Goal: Task Accomplishment & Management: Complete application form

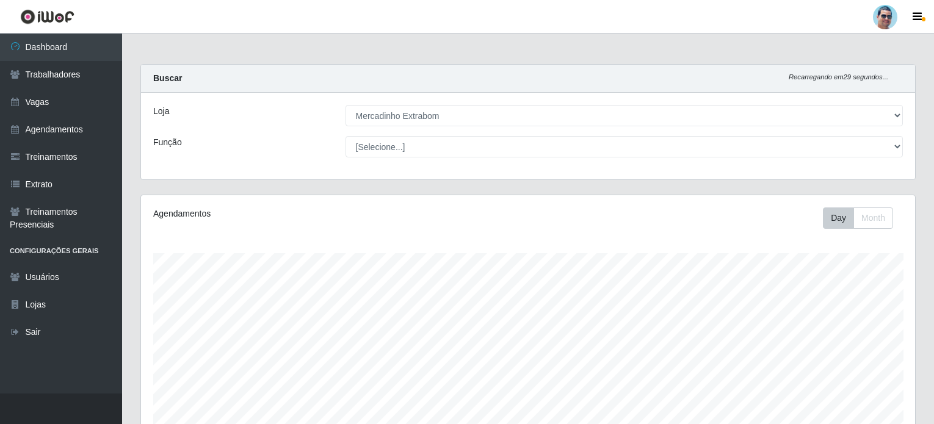
select select "175"
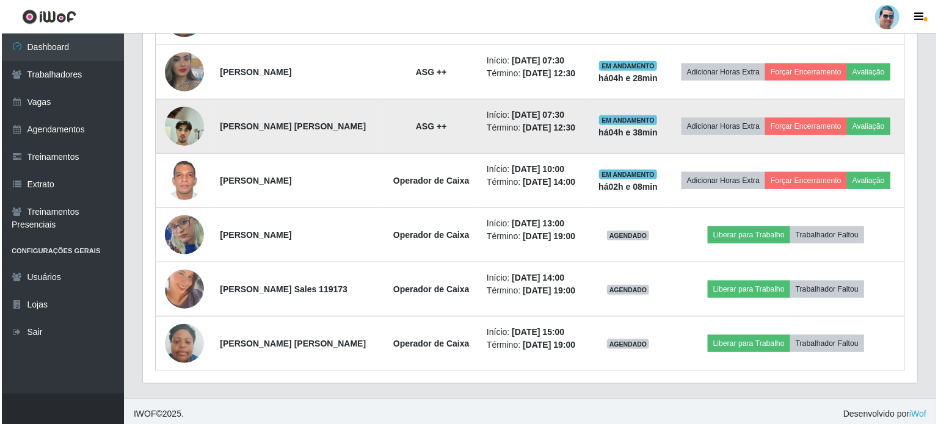
scroll to position [547, 0]
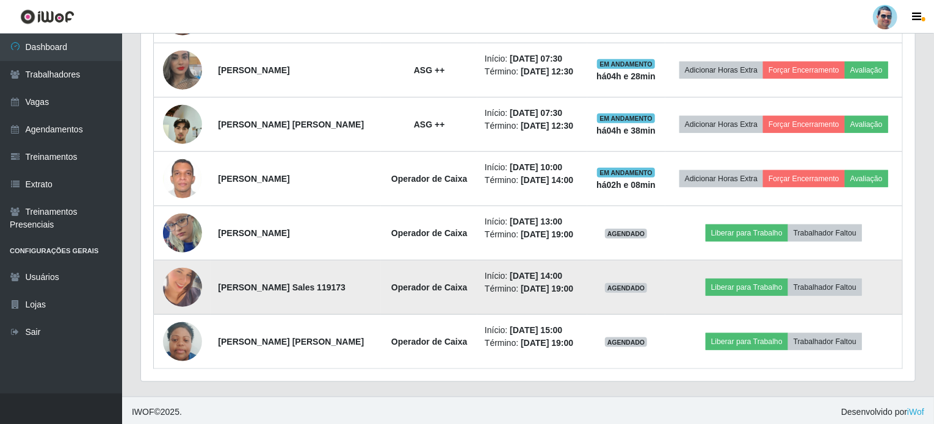
click at [188, 282] on img at bounding box center [182, 288] width 39 height 70
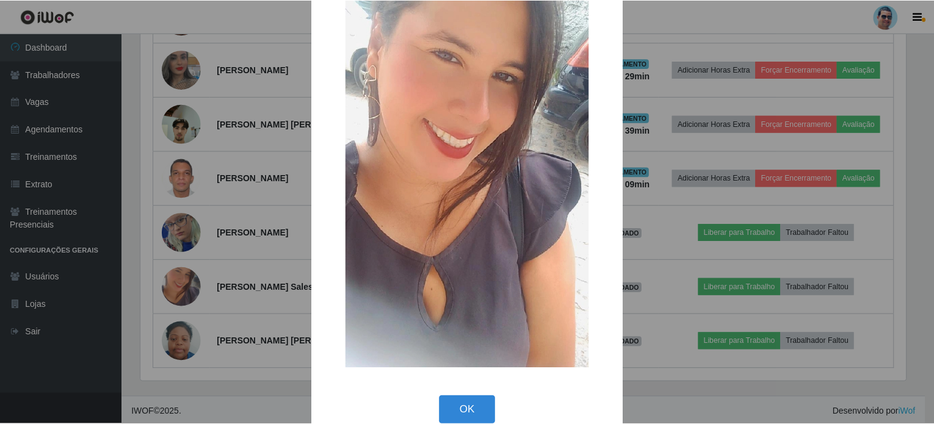
scroll to position [116, 0]
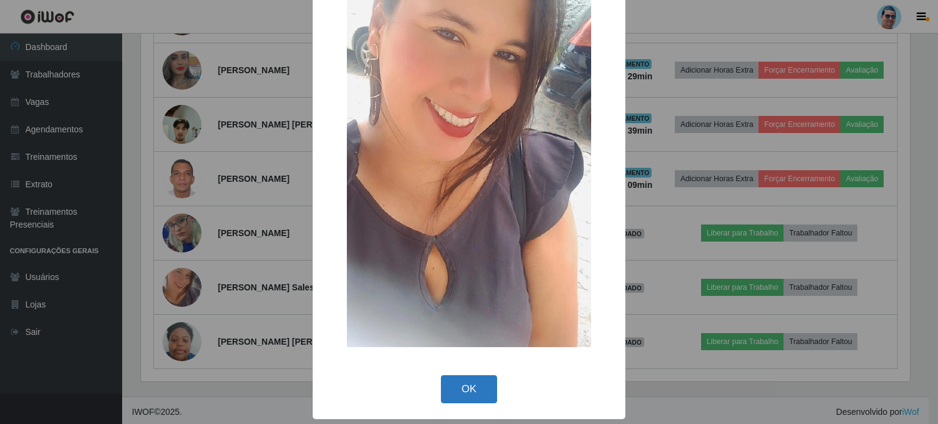
click at [441, 387] on button "OK" at bounding box center [469, 390] width 57 height 29
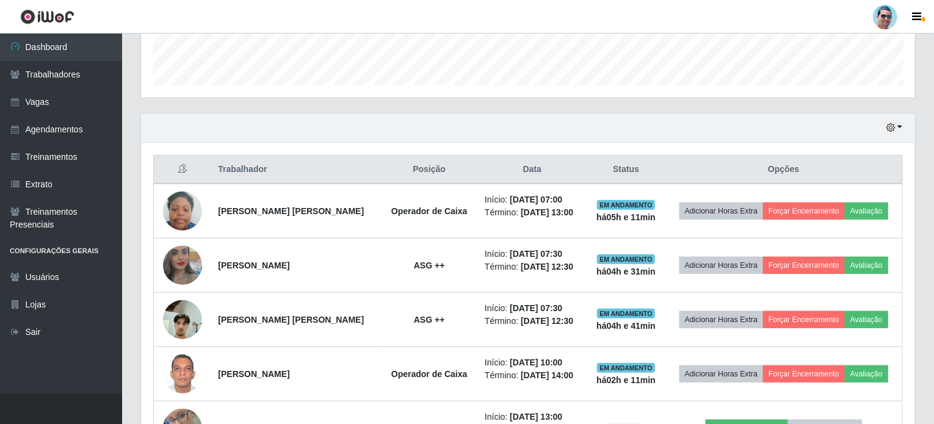
scroll to position [241, 0]
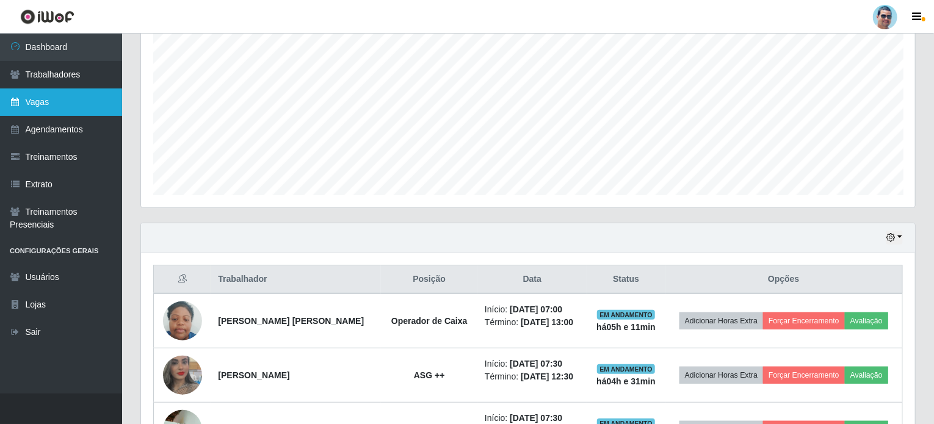
click at [42, 109] on link "Vagas" at bounding box center [61, 102] width 122 height 27
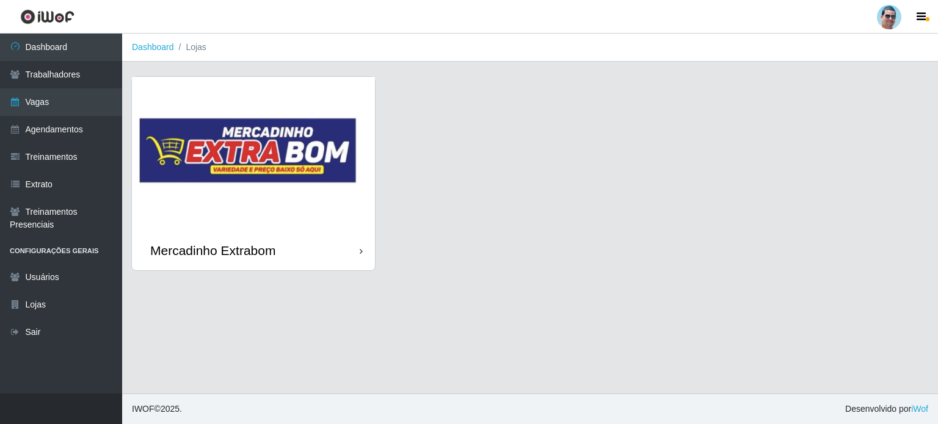
click at [235, 162] on img at bounding box center [253, 154] width 243 height 154
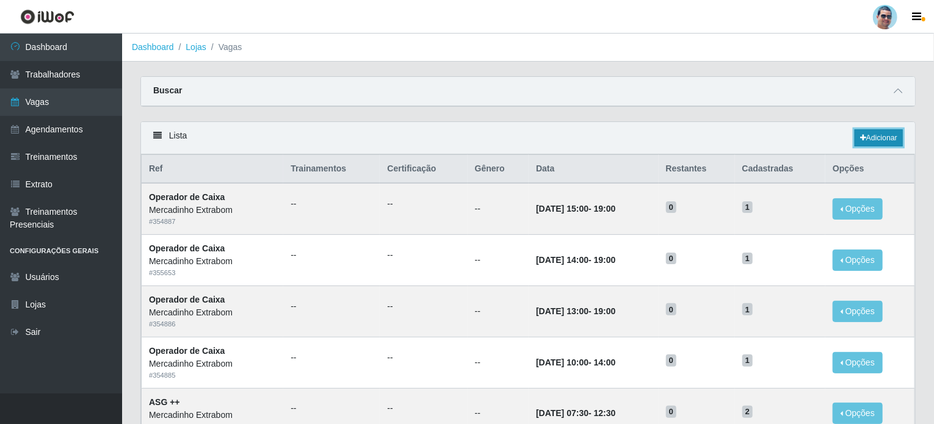
click at [870, 141] on link "Adicionar" at bounding box center [879, 137] width 48 height 17
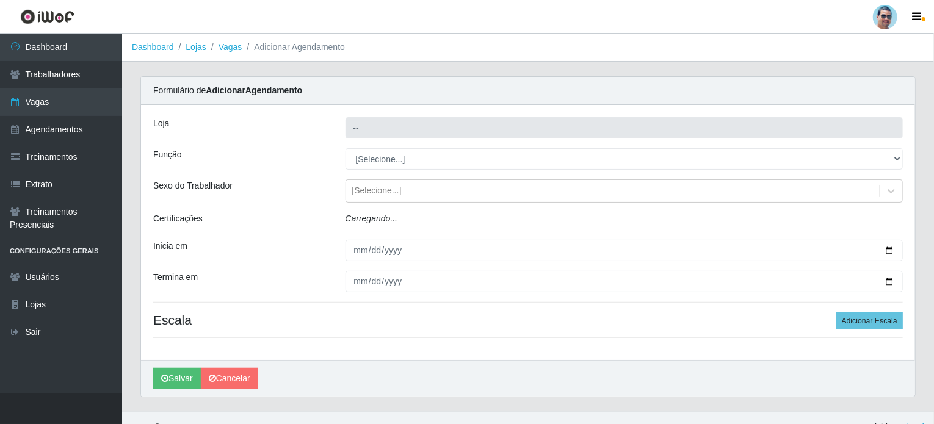
type input "Mercadinho Extrabom"
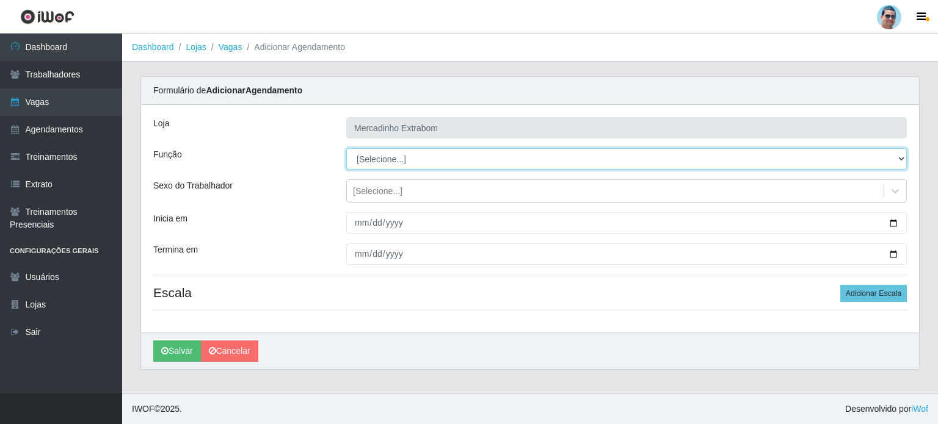
click at [470, 166] on select "[Selecione...] ASG ASG + ASG ++ Balconista Balconista + Balconista ++ Carregado…" at bounding box center [626, 158] width 561 height 21
select select "22"
click at [346, 148] on select "[Selecione...] ASG ASG + ASG ++ Balconista Balconista + Balconista ++ Carregado…" at bounding box center [626, 158] width 561 height 21
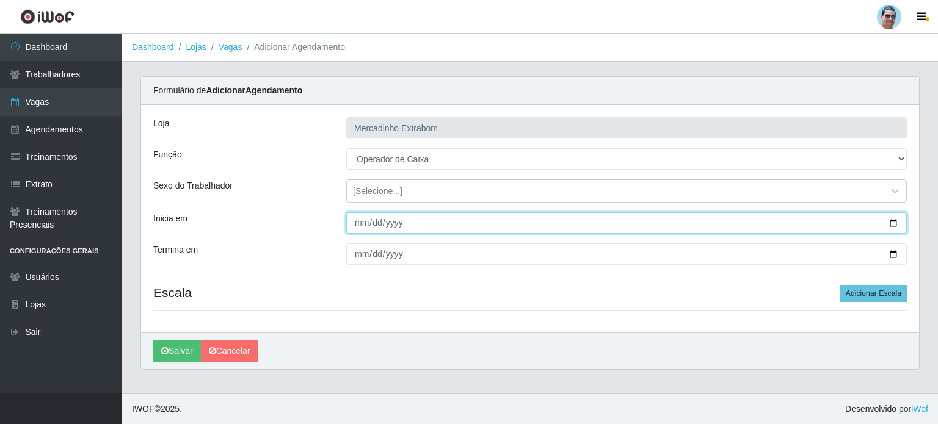
click at [362, 219] on input "Inicia em" at bounding box center [626, 223] width 561 height 21
type input "[DATE]"
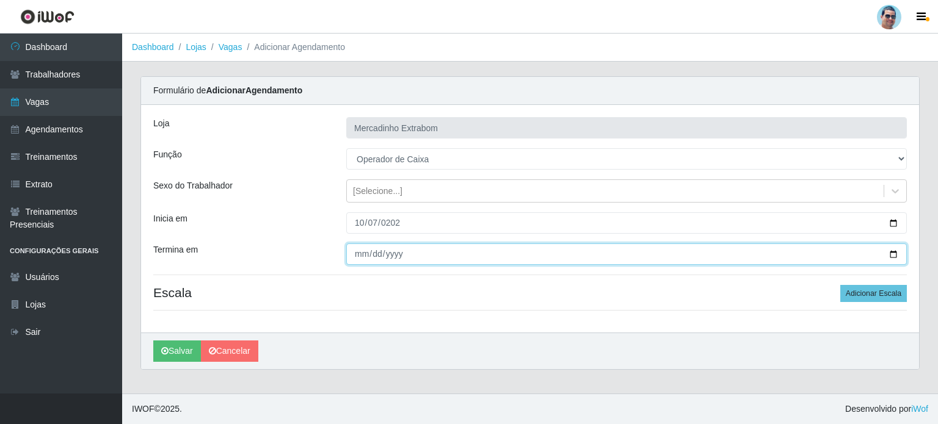
click at [357, 252] on input "Termina em" at bounding box center [626, 254] width 561 height 21
type input "[DATE]"
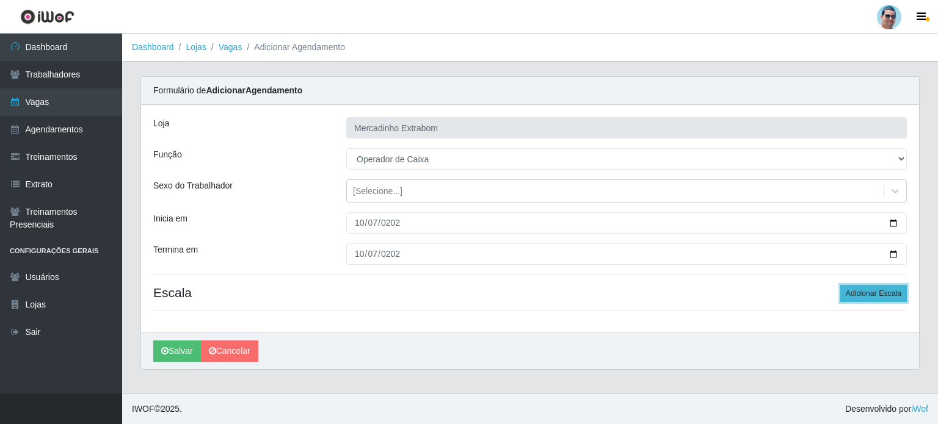
click at [878, 288] on button "Adicionar Escala" at bounding box center [873, 293] width 67 height 17
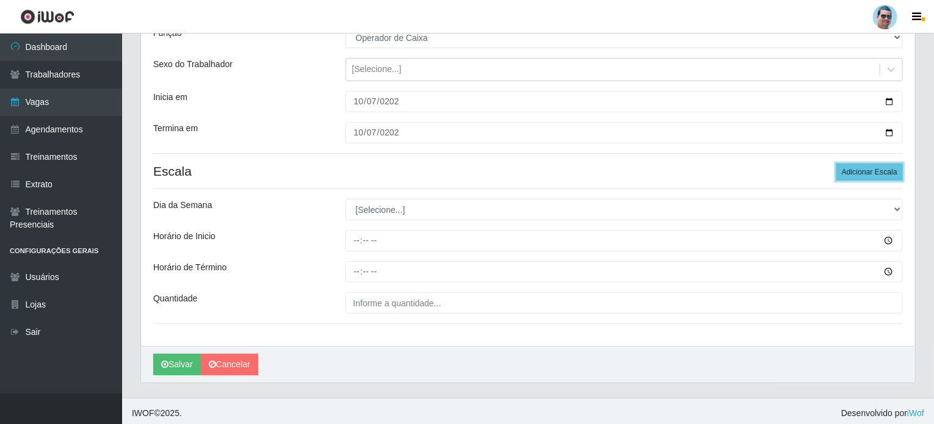
scroll to position [122, 0]
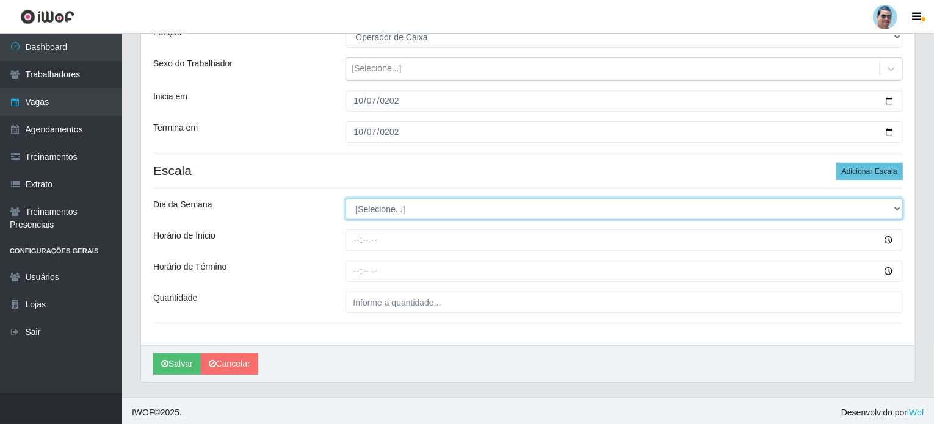
click at [481, 213] on select "[Selecione...] Segunda Terça Quarta Quinta Sexta Sábado Domingo" at bounding box center [625, 208] width 558 height 21
select select "2"
click at [346, 198] on select "[Selecione...] Segunda Terça Quarta Quinta Sexta Sábado Domingo" at bounding box center [625, 208] width 558 height 21
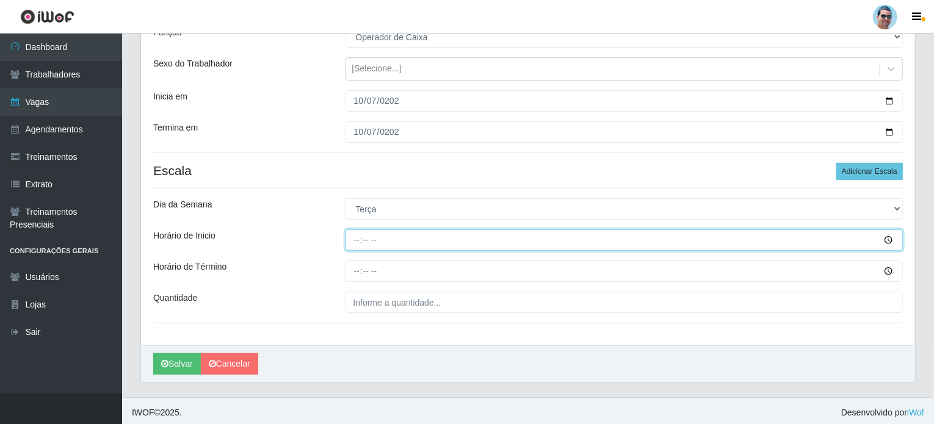
click at [352, 239] on input "Horário de Inicio" at bounding box center [625, 240] width 558 height 21
type input "15:00"
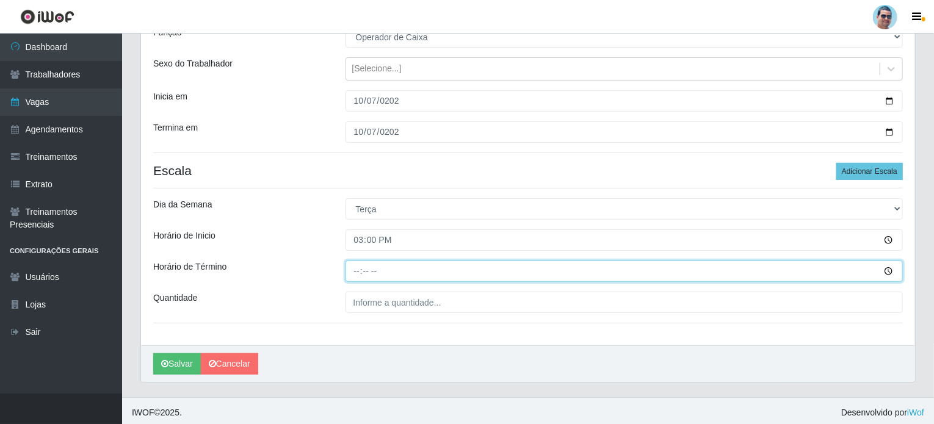
click at [354, 272] on input "Horário de Término" at bounding box center [625, 271] width 558 height 21
type input "19:00"
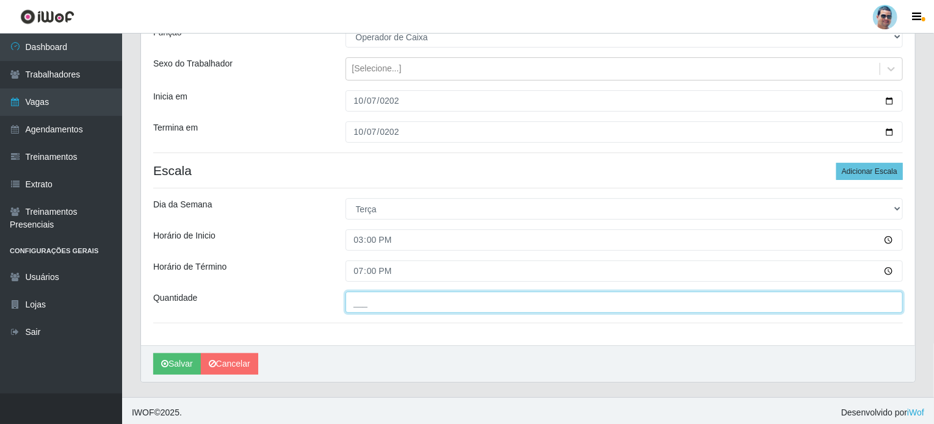
click at [373, 306] on input "___" at bounding box center [625, 302] width 558 height 21
type input "2__"
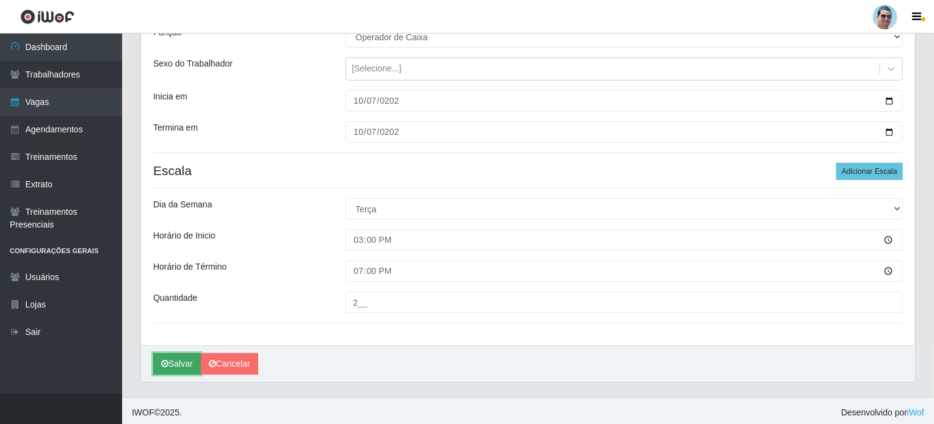
click at [169, 361] on button "Salvar" at bounding box center [177, 364] width 48 height 21
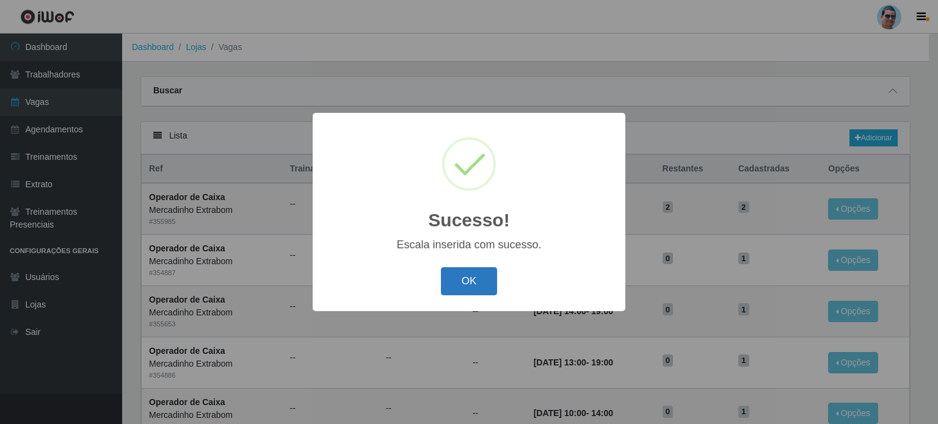
click at [480, 284] on button "OK" at bounding box center [469, 281] width 57 height 29
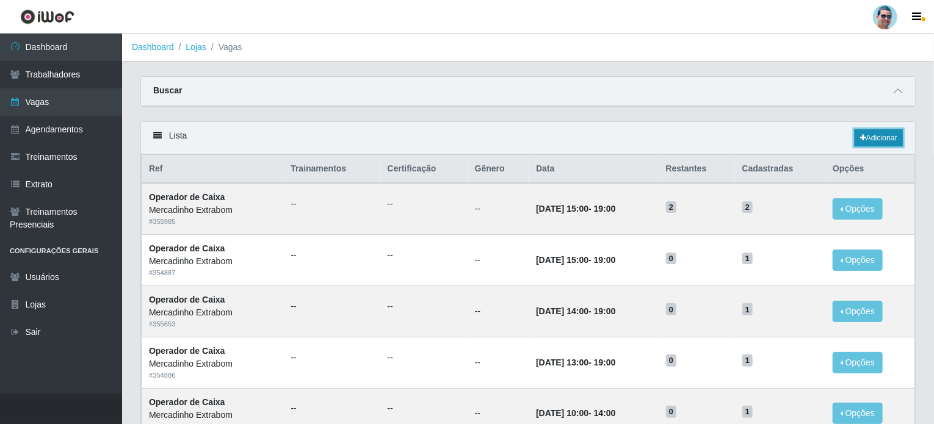
click at [888, 144] on link "Adicionar" at bounding box center [879, 137] width 48 height 17
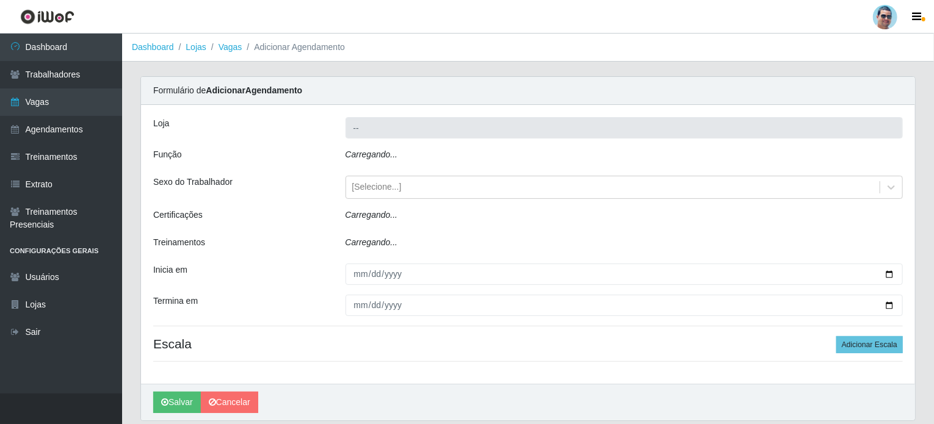
type input "Mercadinho Extrabom"
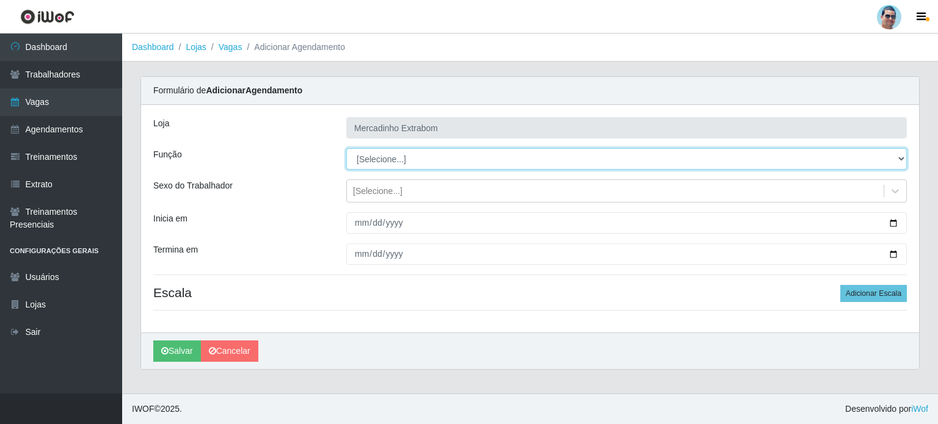
click at [464, 162] on select "[Selecione...] ASG ASG + ASG ++ Balconista Balconista + Balconista ++ Carregado…" at bounding box center [626, 158] width 561 height 21
click at [346, 148] on select "[Selecione...] ASG ASG + ASG ++ Balconista Balconista + Balconista ++ Carregado…" at bounding box center [626, 158] width 561 height 21
click at [665, 159] on select "[Selecione...] ASG ASG + ASG ++ Balconista Balconista + Balconista ++ Carregado…" at bounding box center [626, 158] width 561 height 21
select select "80"
click at [346, 148] on select "[Selecione...] ASG ASG + ASG ++ Balconista Balconista + Balconista ++ Carregado…" at bounding box center [626, 158] width 561 height 21
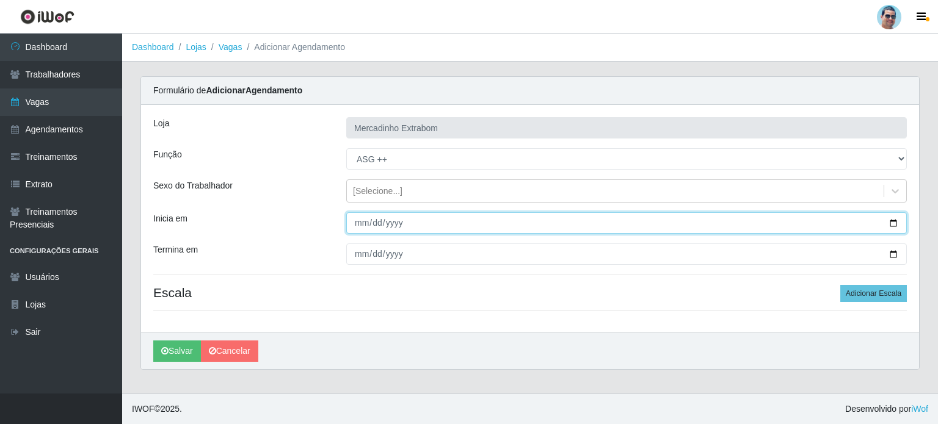
click at [354, 219] on input "Inicia em" at bounding box center [626, 223] width 561 height 21
type input "[DATE]"
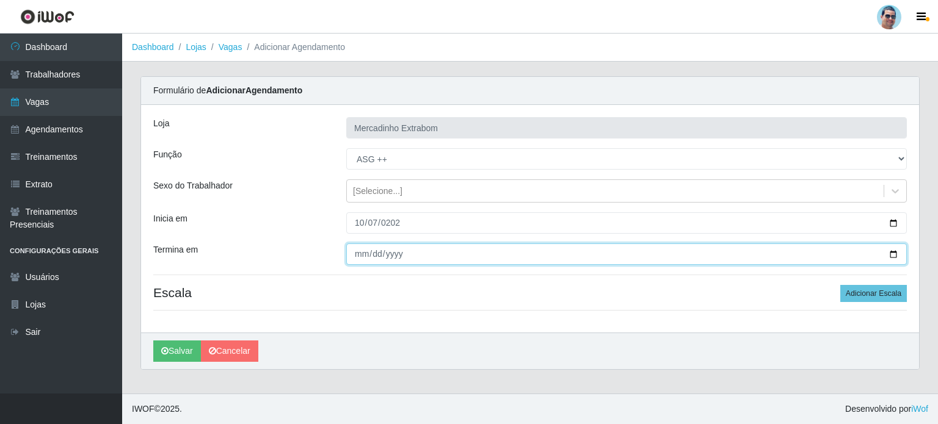
click at [356, 253] on input "Termina em" at bounding box center [626, 254] width 561 height 21
type input "[DATE]"
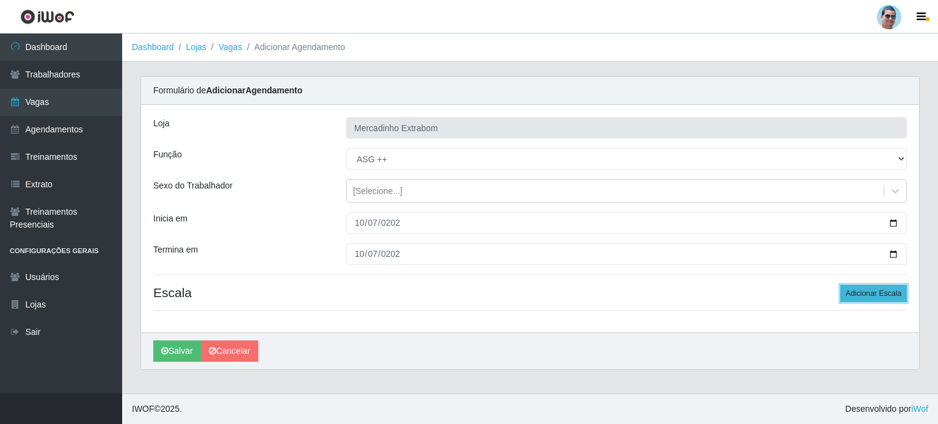
click at [845, 293] on button "Adicionar Escala" at bounding box center [873, 293] width 67 height 17
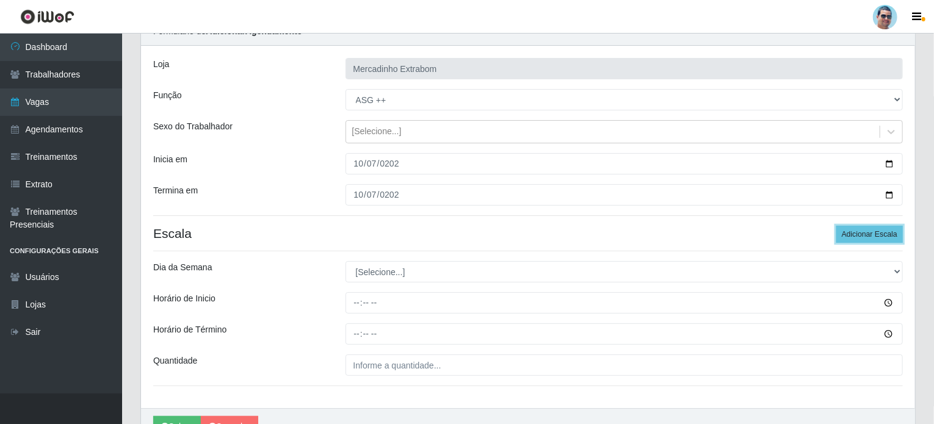
scroll to position [61, 0]
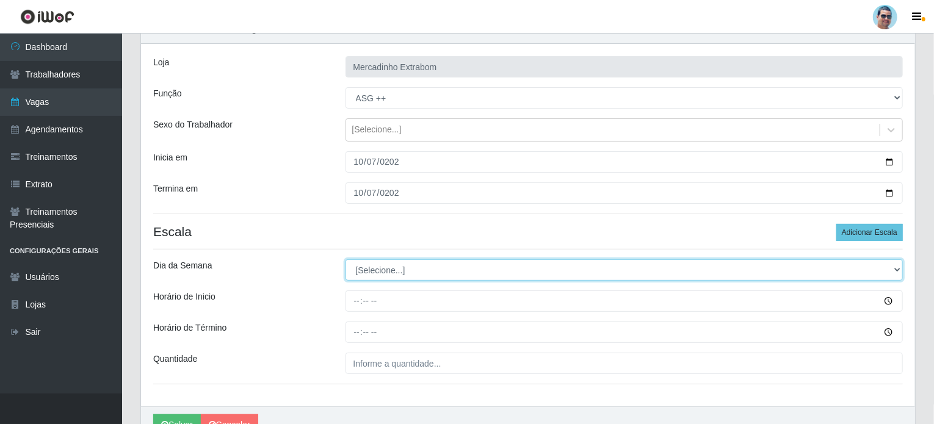
click at [411, 273] on select "[Selecione...] Segunda Terça Quarta Quinta Sexta Sábado Domingo" at bounding box center [625, 270] width 558 height 21
select select "2"
click at [346, 260] on select "[Selecione...] Segunda Terça Quarta Quinta Sexta Sábado Domingo" at bounding box center [625, 270] width 558 height 21
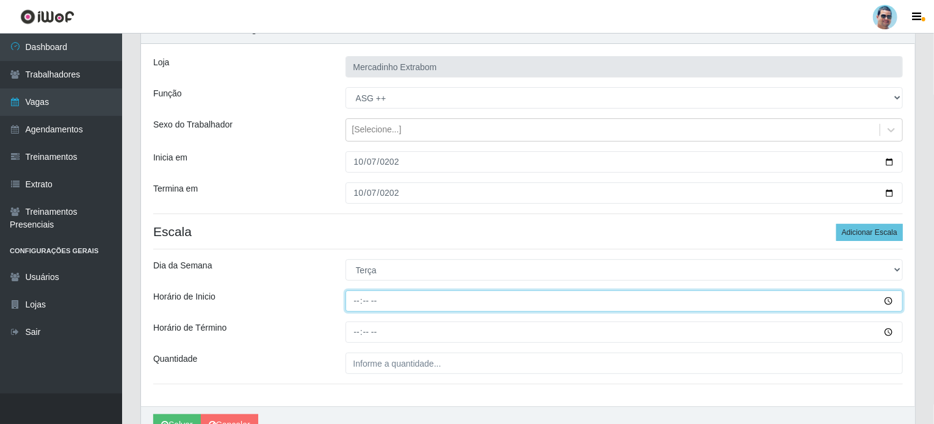
click at [352, 302] on input "Horário de Inicio" at bounding box center [625, 301] width 558 height 21
type input "14:30"
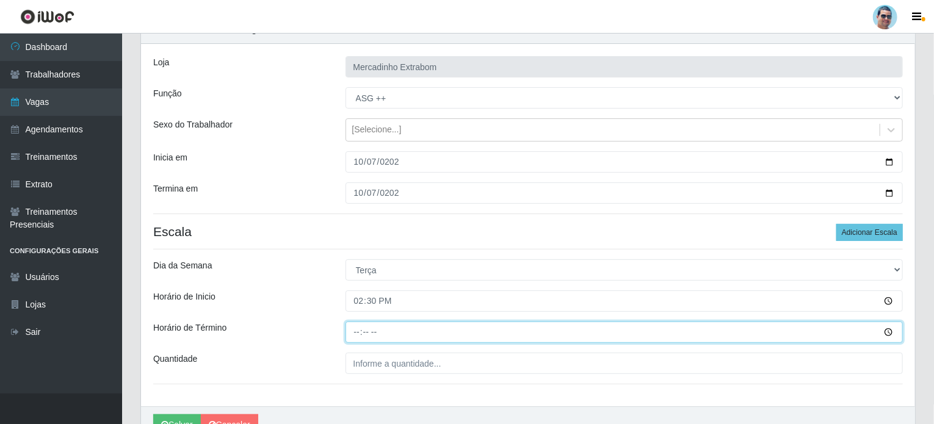
click at [357, 331] on input "Horário de Término" at bounding box center [625, 332] width 558 height 21
type input "19:30"
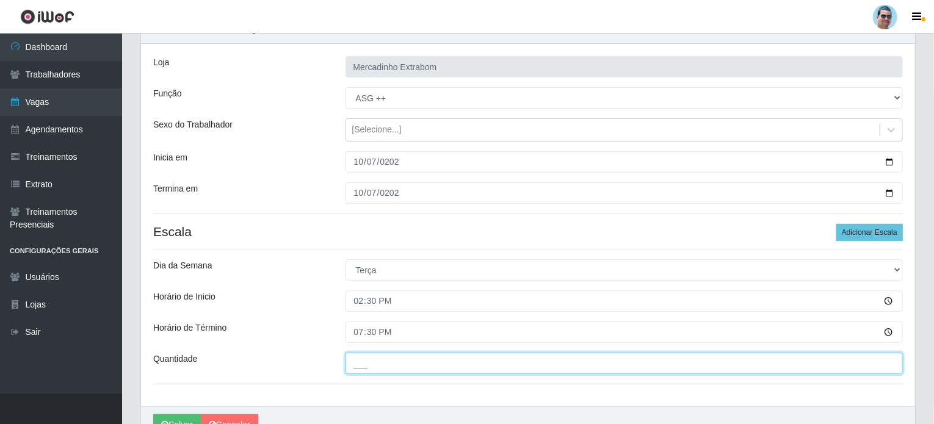
click at [396, 370] on input "___" at bounding box center [625, 363] width 558 height 21
type input "1__"
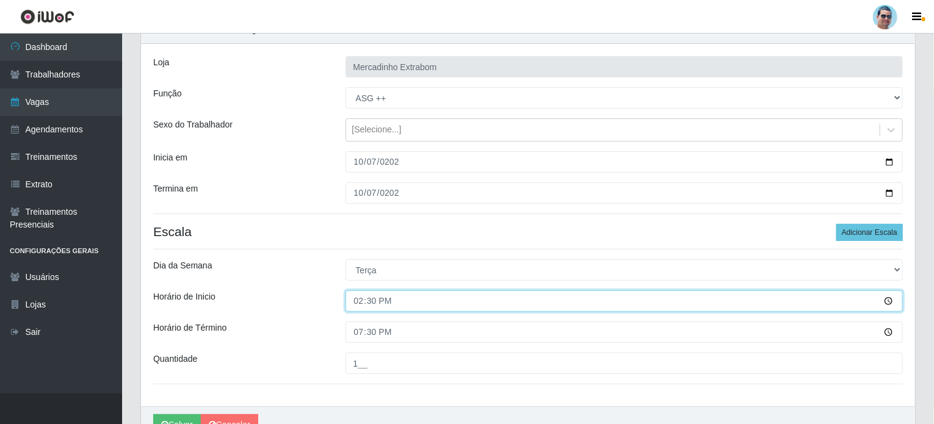
click at [544, 301] on input "14:30" at bounding box center [625, 301] width 558 height 21
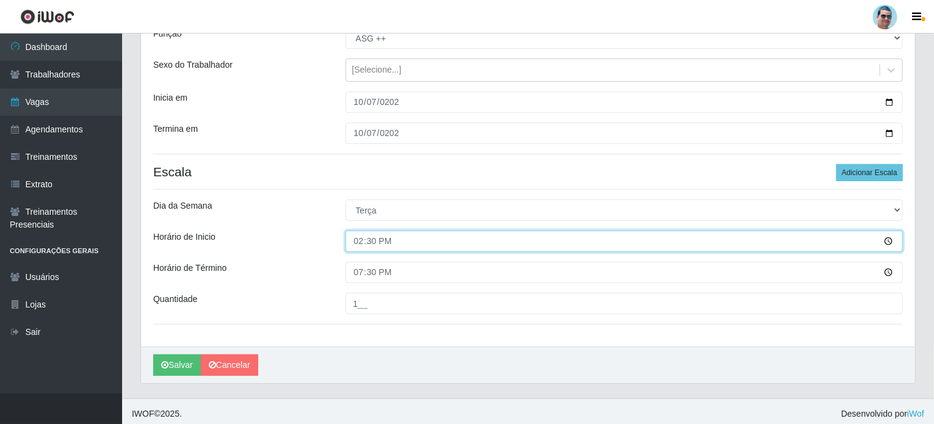
scroll to position [122, 0]
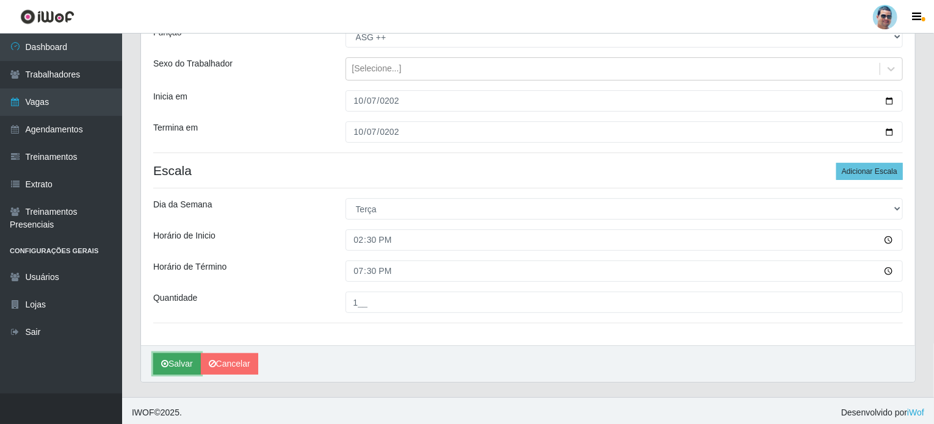
click at [174, 363] on button "Salvar" at bounding box center [177, 364] width 48 height 21
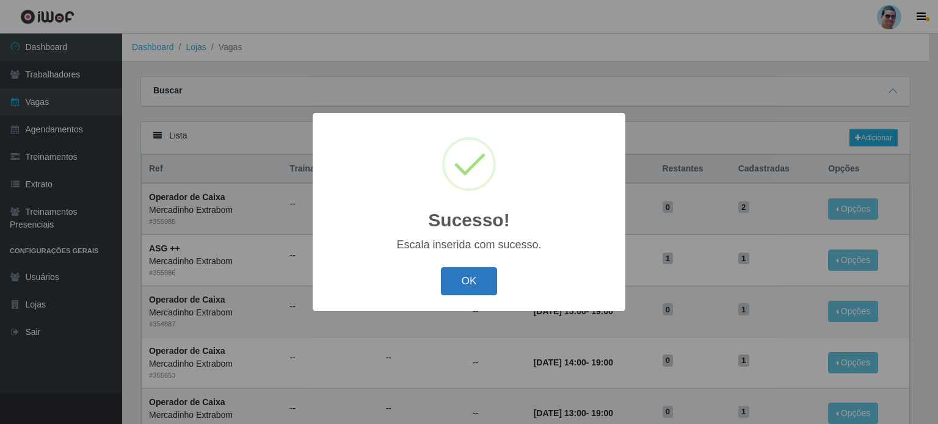
click at [478, 283] on button "OK" at bounding box center [469, 281] width 57 height 29
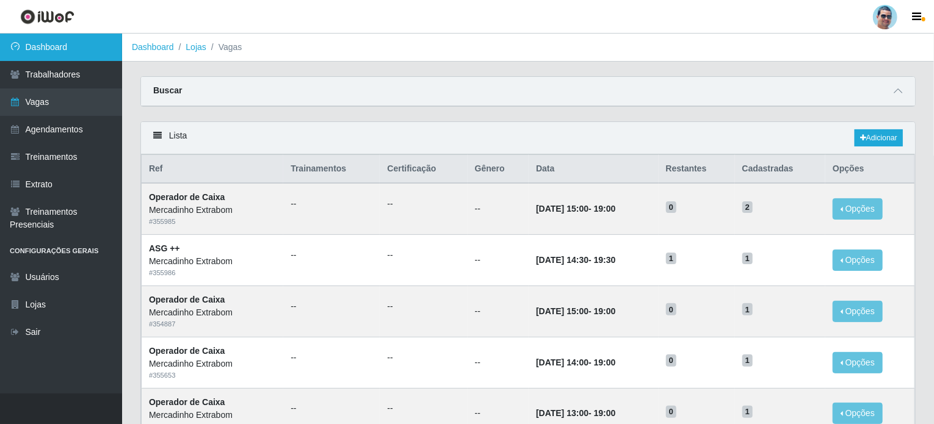
click at [106, 43] on link "Dashboard" at bounding box center [61, 47] width 122 height 27
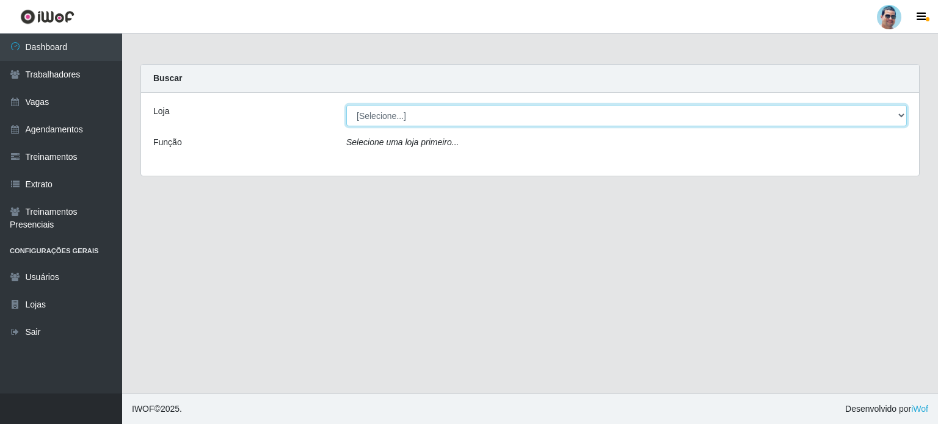
click at [377, 117] on select "[Selecione...] Mercadinho Extrabom" at bounding box center [626, 115] width 561 height 21
select select "175"
click at [346, 105] on select "[Selecione...] Mercadinho Extrabom" at bounding box center [626, 115] width 561 height 21
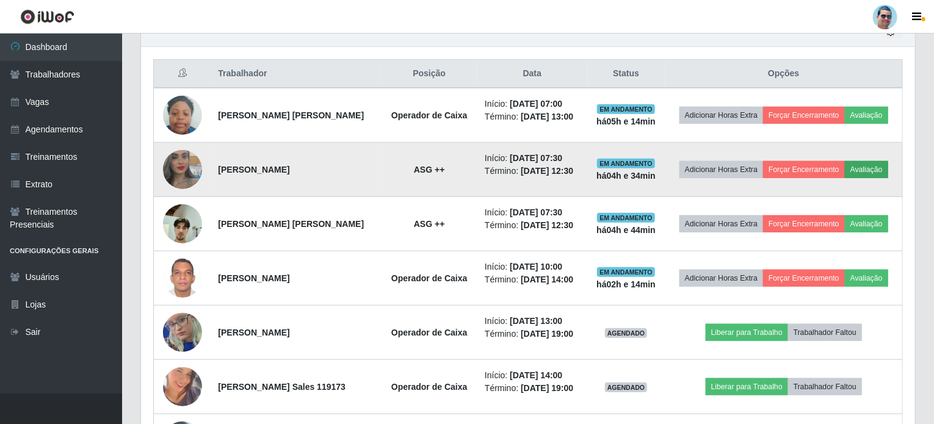
scroll to position [424, 0]
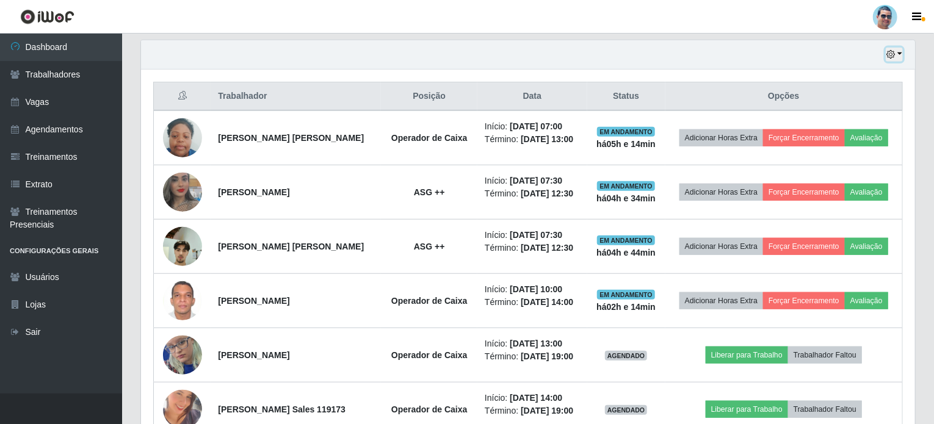
click at [900, 49] on button "button" at bounding box center [894, 55] width 17 height 14
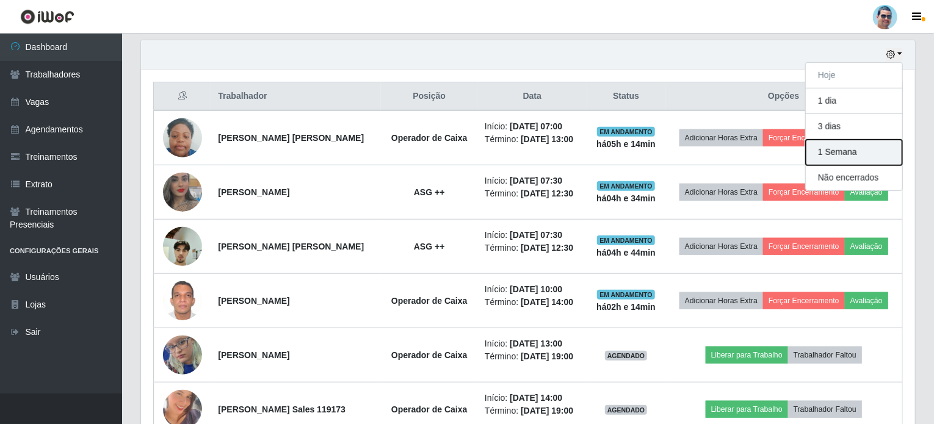
click at [840, 153] on button "1 Semana" at bounding box center [854, 153] width 96 height 26
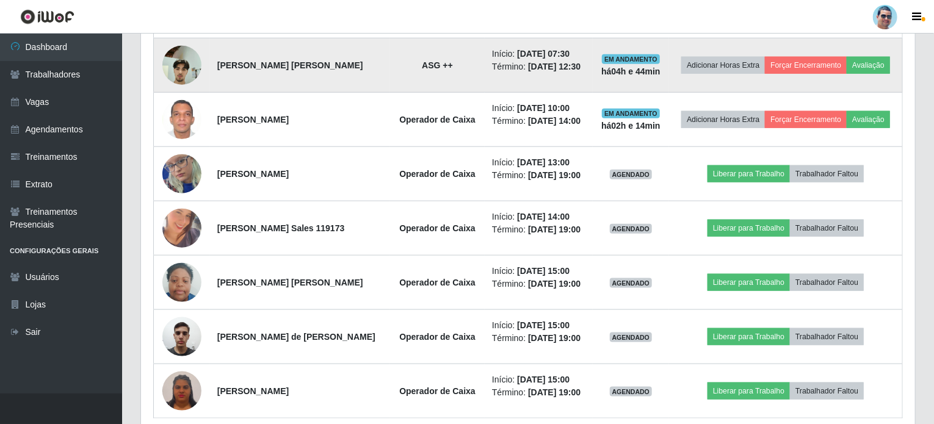
scroll to position [608, 0]
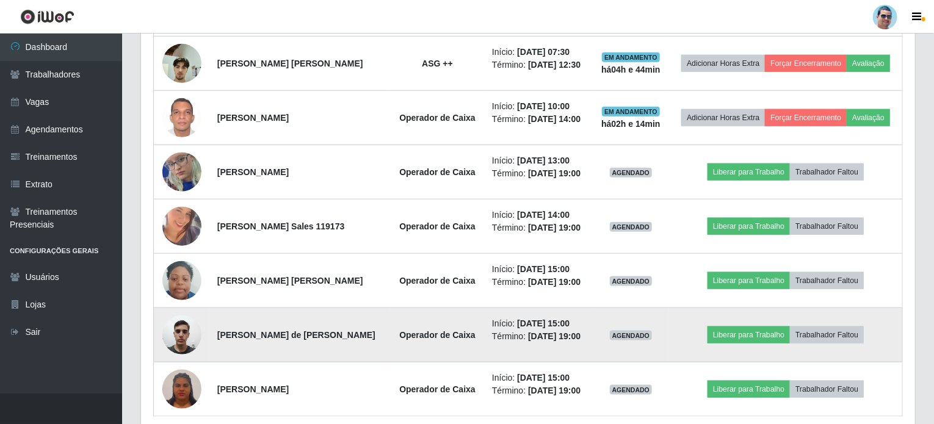
click at [185, 346] on img at bounding box center [181, 335] width 39 height 52
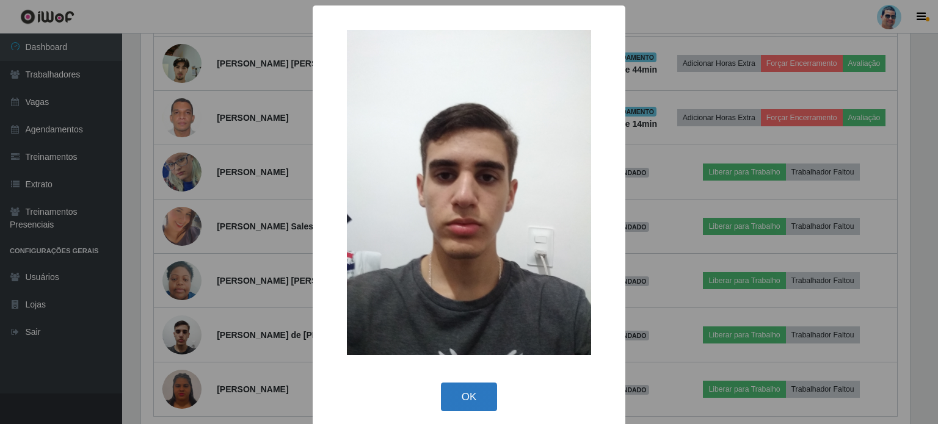
click at [445, 387] on button "OK" at bounding box center [469, 397] width 57 height 29
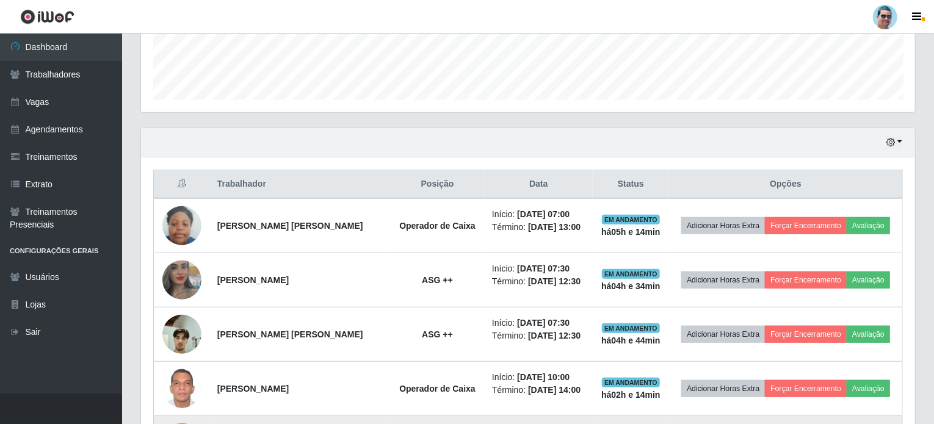
scroll to position [241, 0]
